Goal: Register for event/course

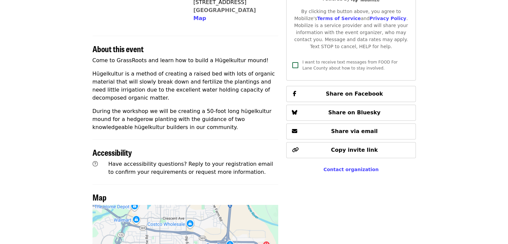
scroll to position [213, 0]
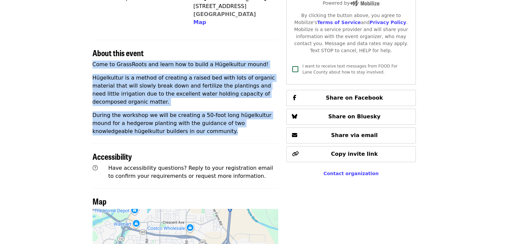
drag, startPoint x: 163, startPoint y: 127, endPoint x: 86, endPoint y: 63, distance: 100.0
click at [86, 63] on article "😄 Your friend [PERSON_NAME] picked this event . Get involved by signing up! Hüg…" at bounding box center [254, 74] width 508 height 517
copy div "Come to GrassRoots and learn how to build a Hügelkultur mound! Hügelkultur is a…"
